Goal: Book appointment/travel/reservation

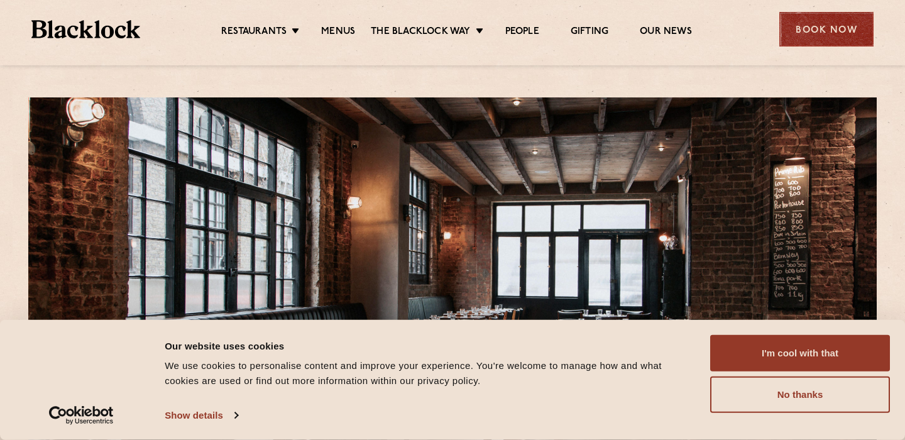
click at [818, 31] on div "Book Now" at bounding box center [826, 29] width 94 height 35
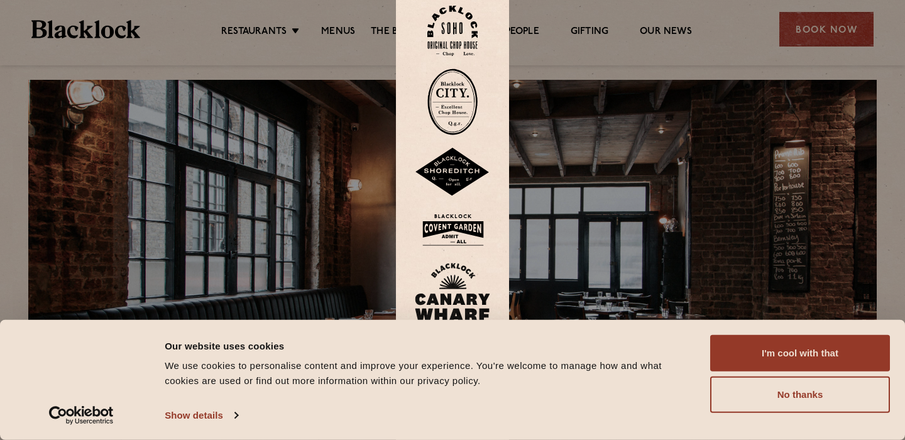
scroll to position [19, 0]
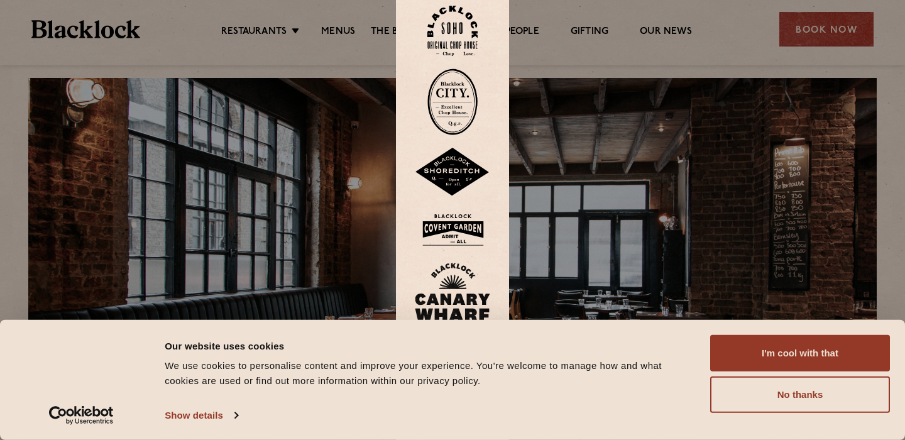
click at [457, 162] on img at bounding box center [452, 172] width 75 height 49
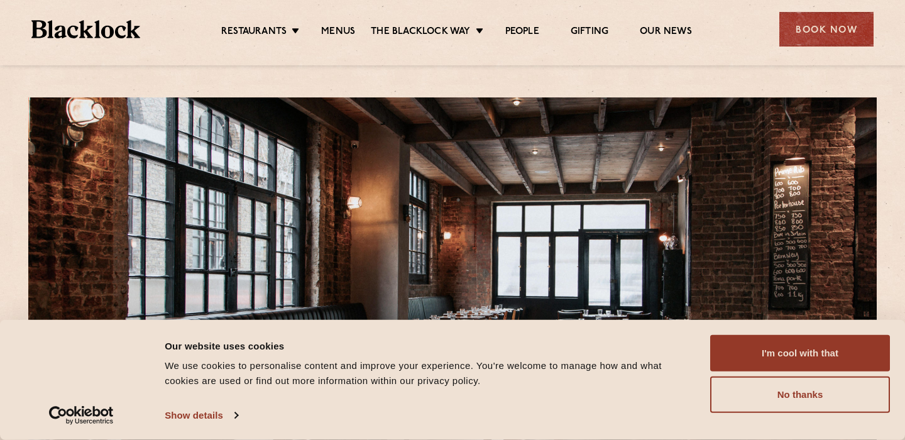
scroll to position [200, 0]
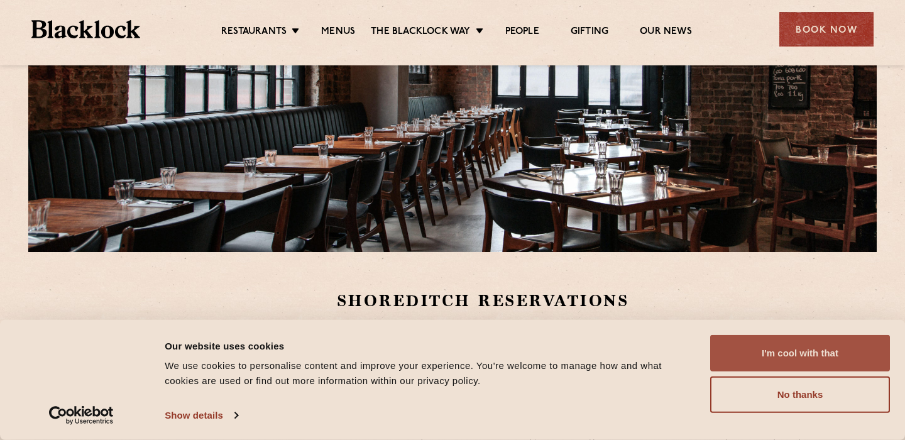
click at [762, 351] on button "I'm cool with that" at bounding box center [800, 353] width 180 height 36
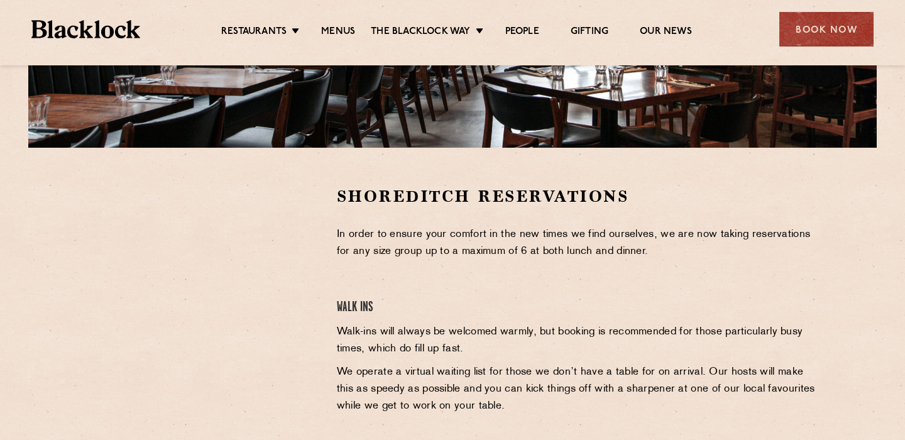
scroll to position [0, 0]
